Goal: Share content: Share content

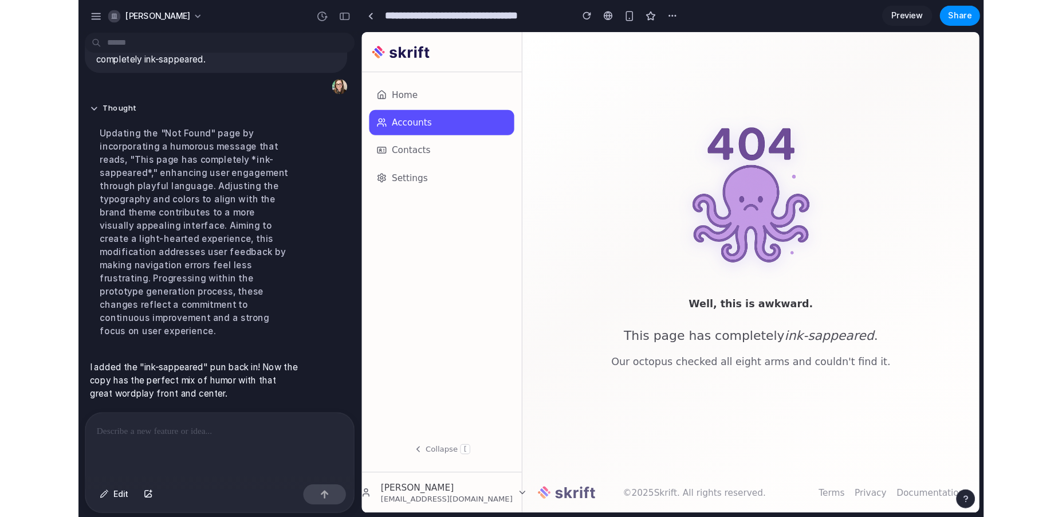
scroll to position [3561, 0]
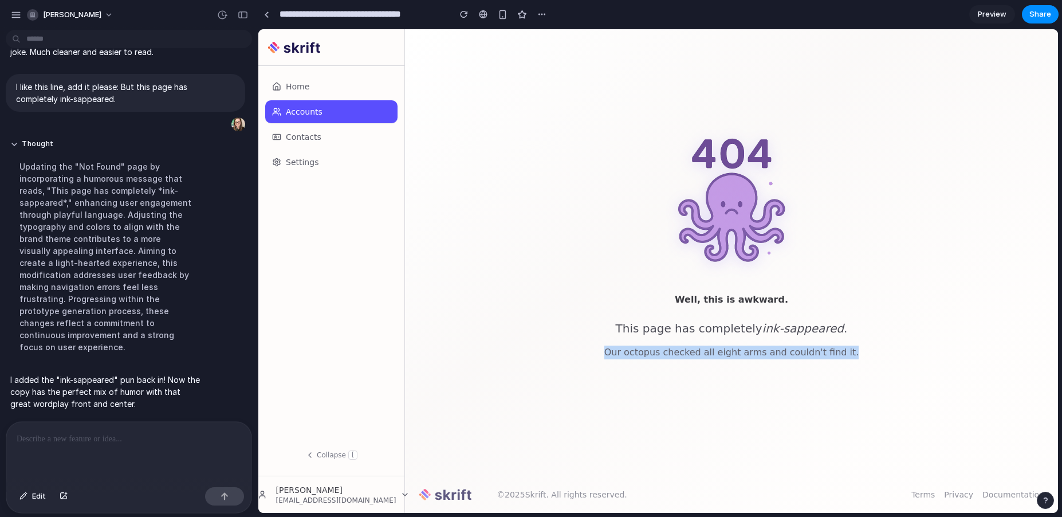
drag, startPoint x: 612, startPoint y: 351, endPoint x: 913, endPoint y: 352, distance: 300.8
click at [913, 352] on div "Well, this is awkward. This page has completely ink-sappeared . Our octopus che…" at bounding box center [731, 252] width 653 height 447
copy p "Our octopus checked all eight arms and couldn't find it."
click at [179, 432] on p at bounding box center [129, 439] width 225 height 14
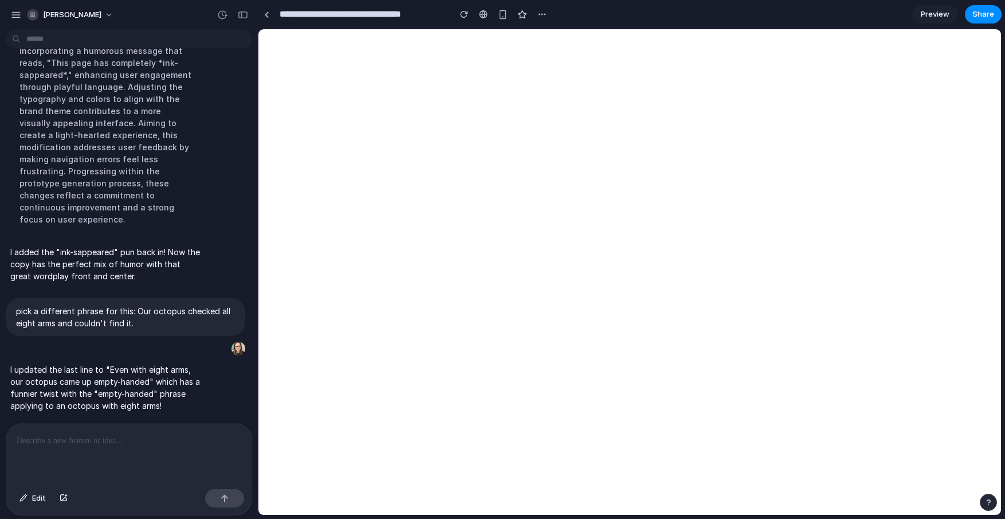
scroll to position [3512, 0]
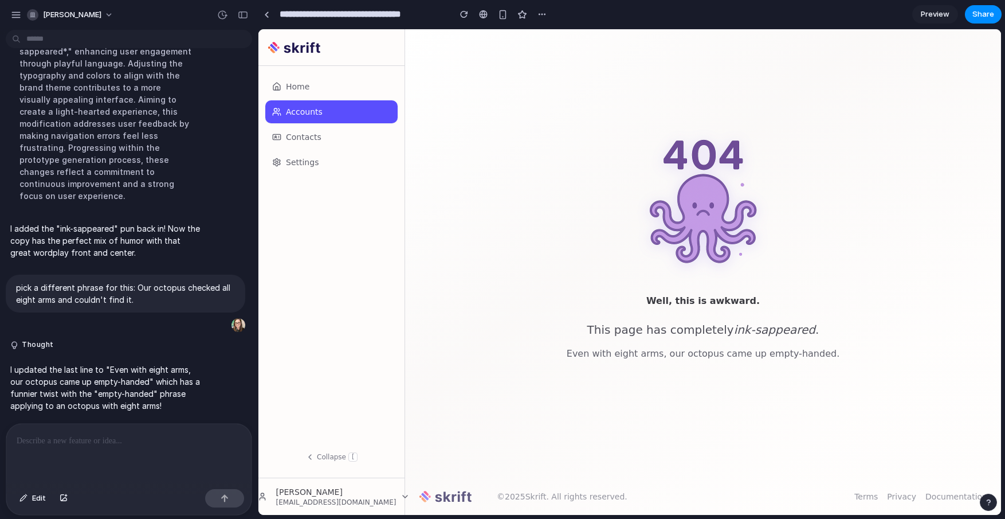
click at [105, 441] on p at bounding box center [127, 441] width 220 height 14
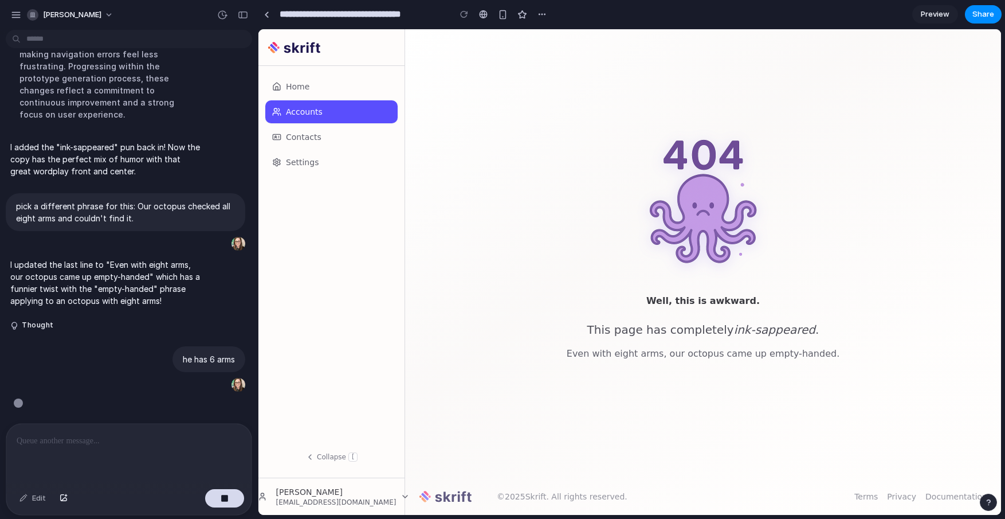
scroll to position [3569, 0]
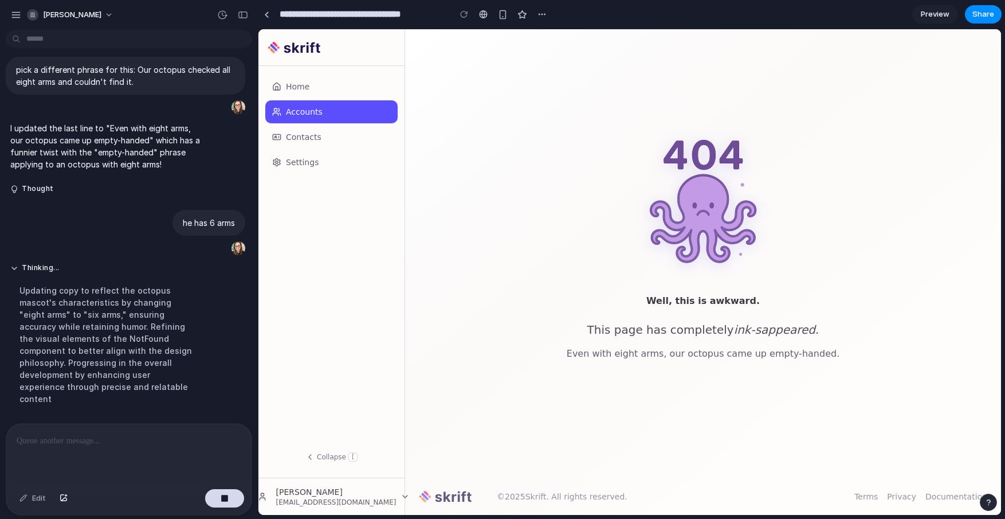
click at [374, 15] on input "**********" at bounding box center [361, 14] width 169 height 21
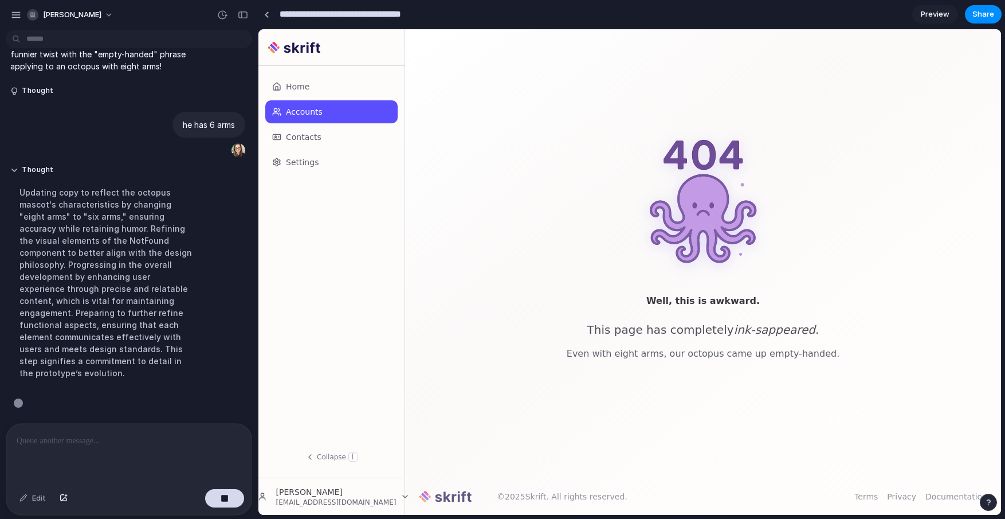
scroll to position [3593, 0]
click at [374, 15] on input "**********" at bounding box center [361, 14] width 169 height 21
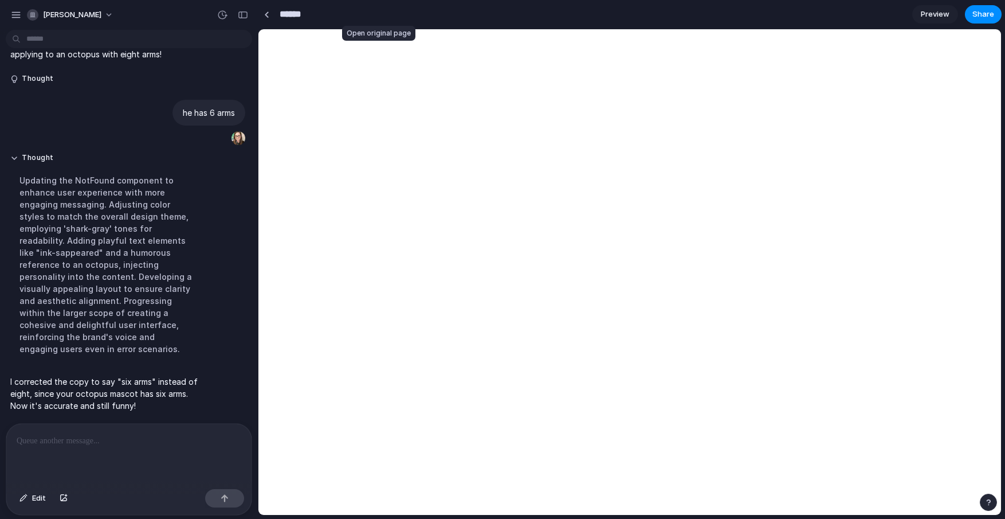
scroll to position [3345, 0]
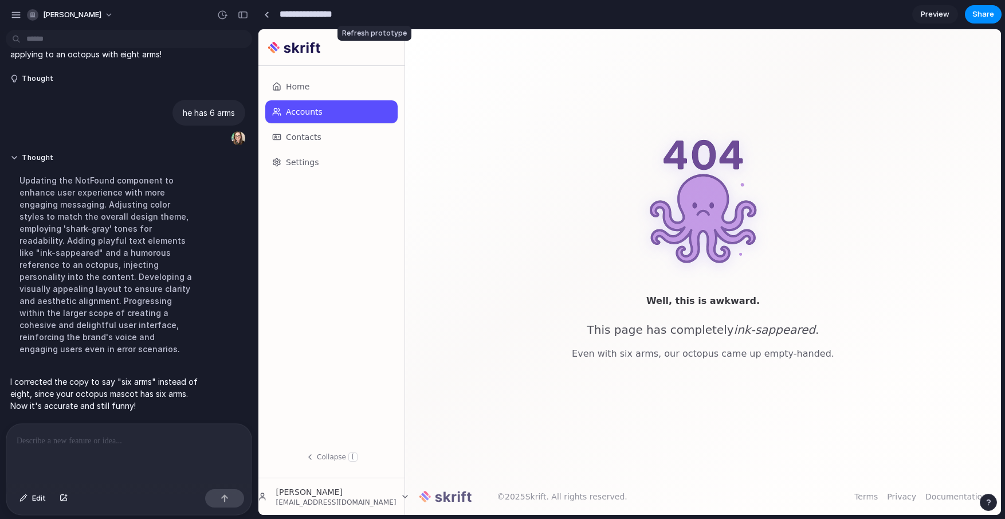
type input "**********"
click at [979, 17] on span "Share" at bounding box center [983, 14] width 22 height 11
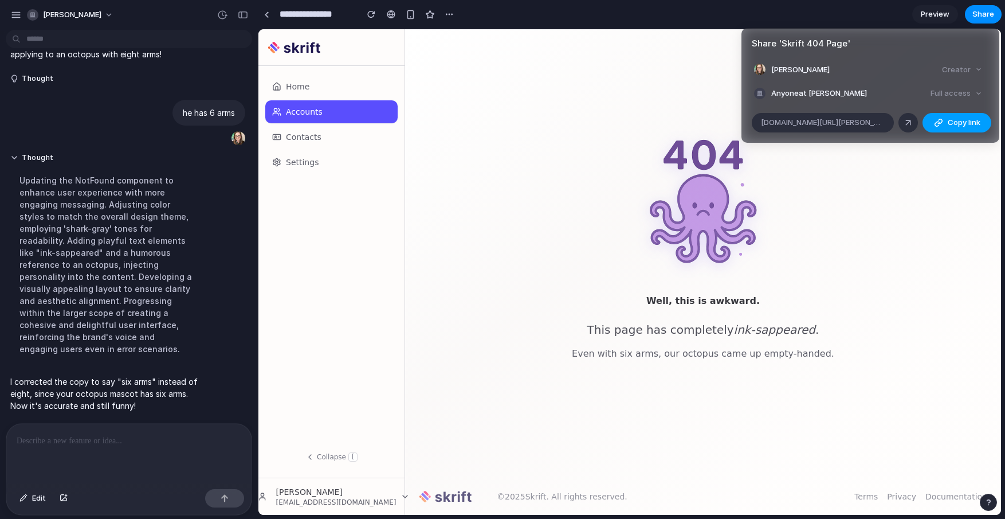
click at [961, 124] on span "Copy link" at bounding box center [964, 122] width 33 height 11
click at [242, 12] on div "Share ' Skrift 404 Page ' [PERSON_NAME] Creator Anyone at [PERSON_NAME] Full ac…" at bounding box center [502, 259] width 1005 height 519
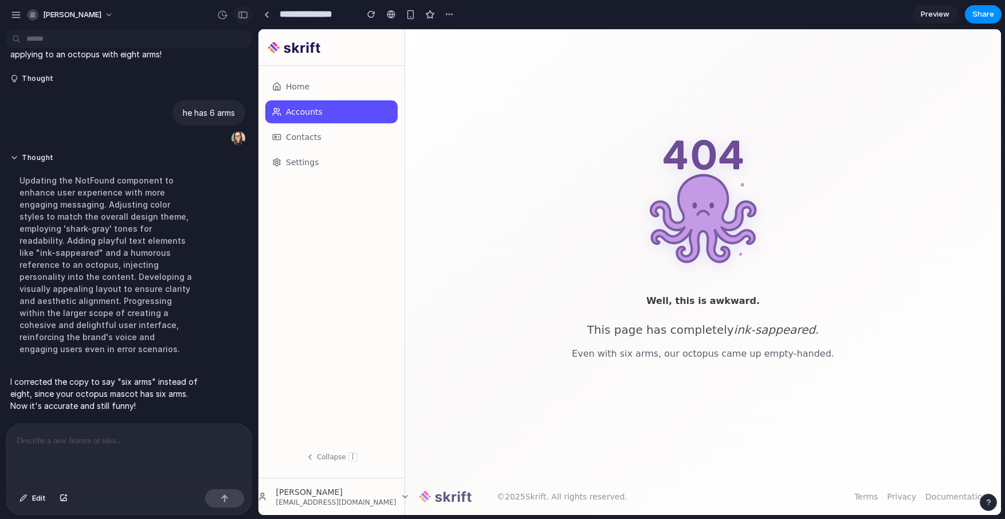
click at [242, 15] on div "button" at bounding box center [243, 15] width 10 height 8
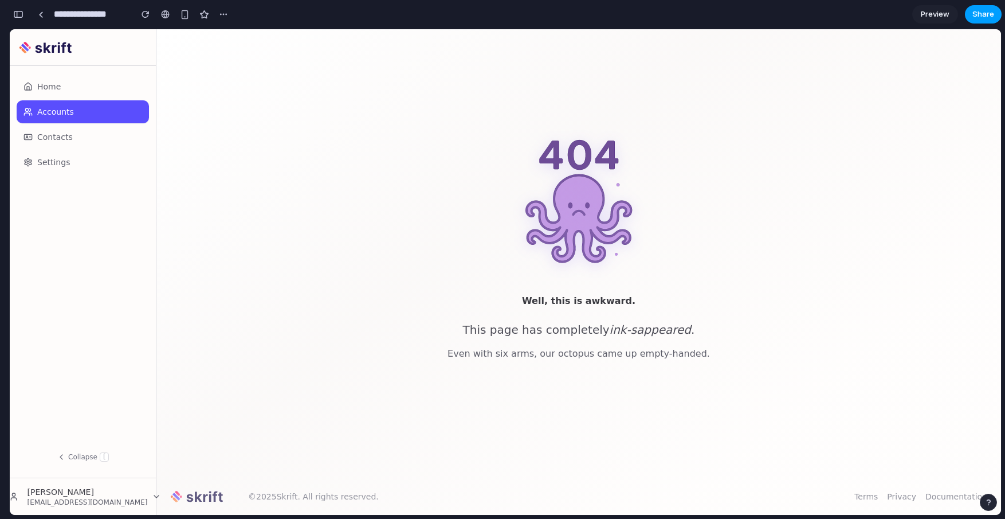
click at [985, 13] on span "Share" at bounding box center [983, 14] width 22 height 11
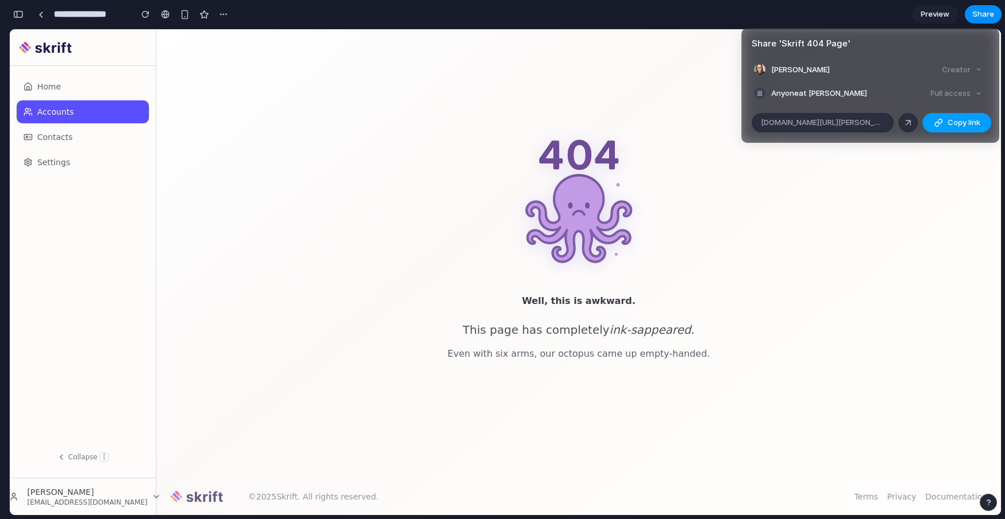
click at [936, 123] on div "button" at bounding box center [938, 122] width 9 height 9
click at [869, 257] on div "Share ' Skrift 404 Page ' [PERSON_NAME] Creator Anyone at [PERSON_NAME] Full ac…" at bounding box center [502, 259] width 1005 height 519
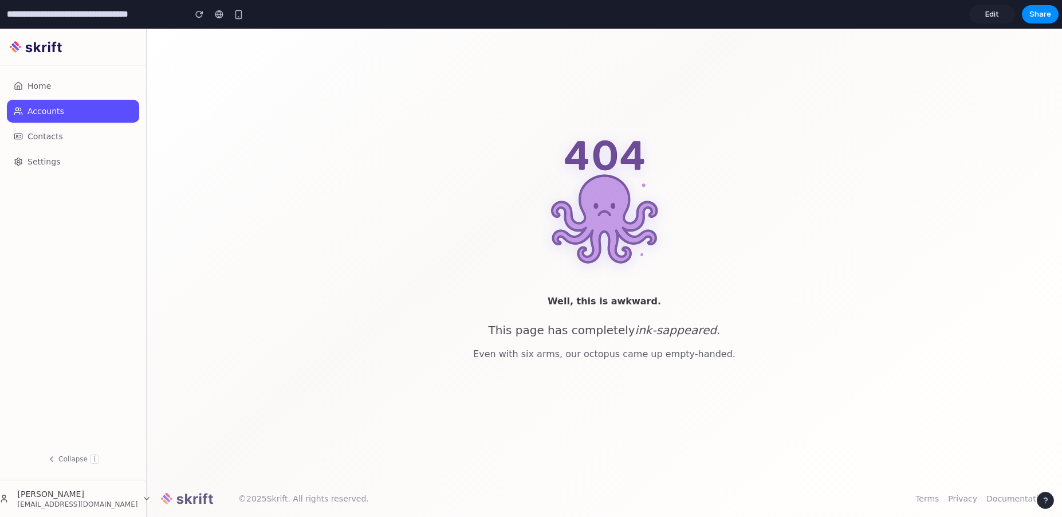
type input "**********"
